Goal: Transaction & Acquisition: Purchase product/service

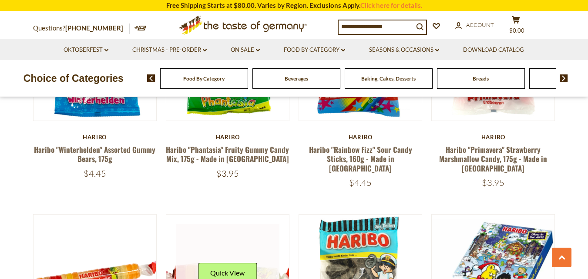
scroll to position [1214, 0]
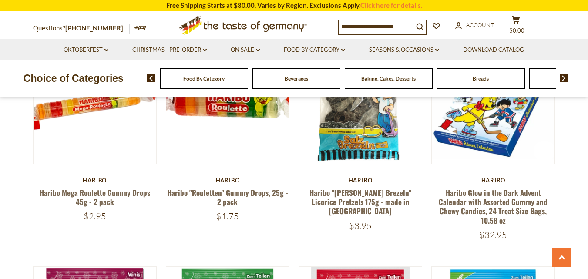
drag, startPoint x: 227, startPoint y: 157, endPoint x: 231, endPoint y: 156, distance: 4.4
click at [227, 177] on div "Haribo [PERSON_NAME] "Rouletten" Gummy Drops, 25g - 2 pack $1.75" at bounding box center [228, 199] width 124 height 45
click at [260, 141] on article "Quick View [GEOGRAPHIC_DATA] [PERSON_NAME] "Rouletten" Gummy Drops, 25g - 2 pac…" at bounding box center [228, 131] width 124 height 182
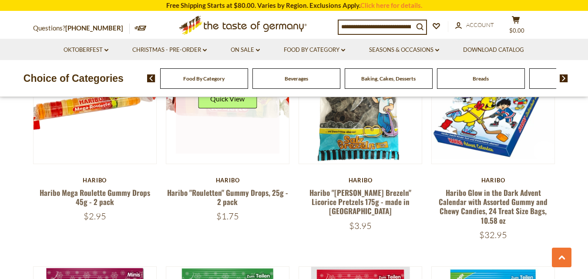
click at [264, 134] on img at bounding box center [227, 102] width 123 height 123
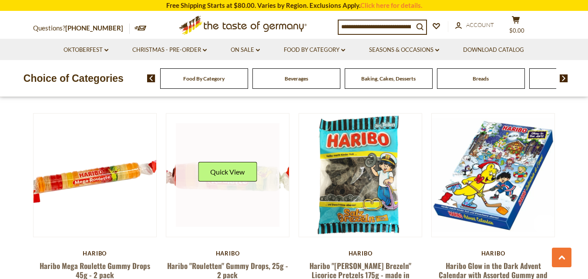
scroll to position [1127, 0]
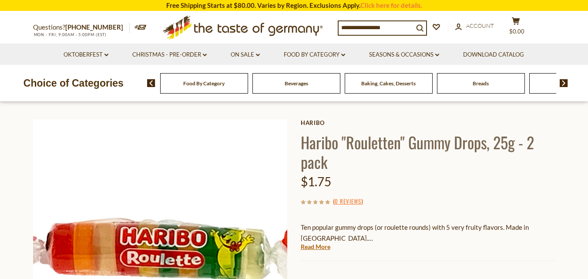
scroll to position [87, 0]
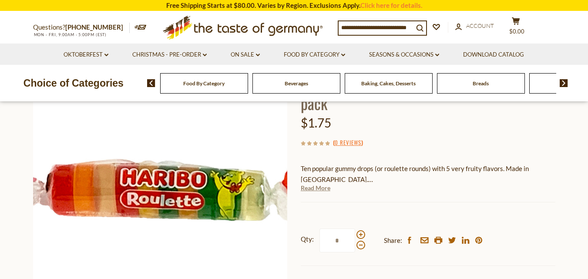
click at [326, 191] on link "Read More" at bounding box center [316, 188] width 30 height 9
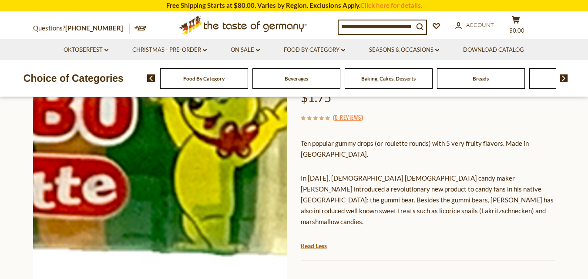
scroll to position [131, 0]
